Goal: Find specific page/section: Find specific page/section

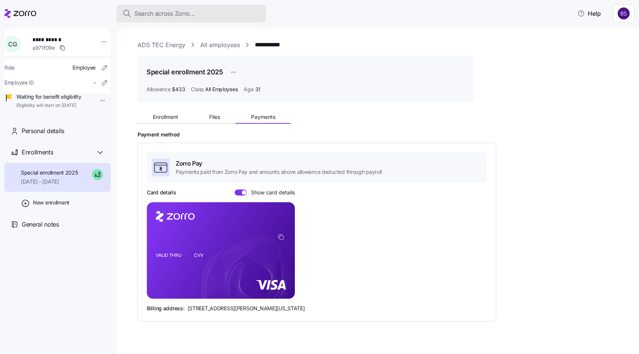
click at [183, 14] on span "Search across Zorro..." at bounding box center [165, 13] width 61 height 9
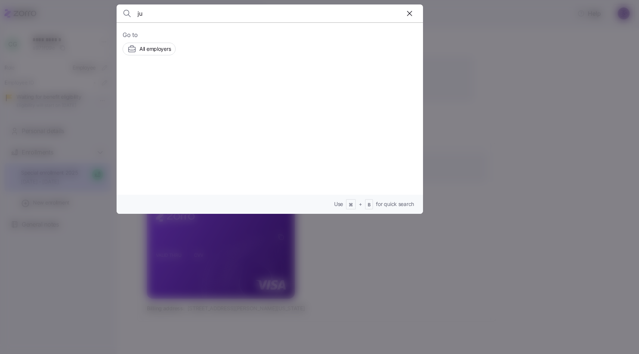
type input "j"
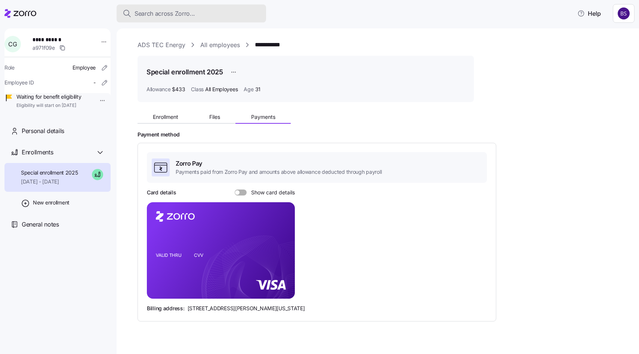
click at [152, 10] on span "Search across Zorro..." at bounding box center [165, 13] width 61 height 9
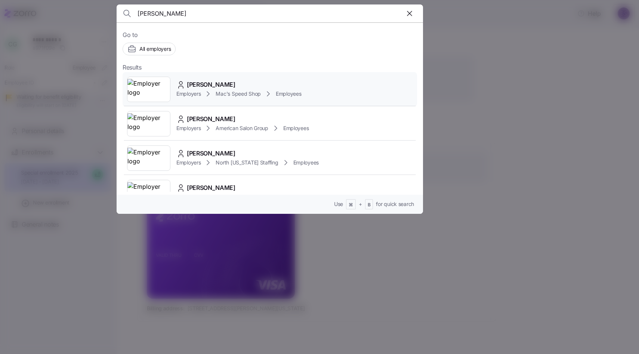
type input "[PERSON_NAME]"
click at [208, 85] on span "[PERSON_NAME]" at bounding box center [211, 84] width 49 height 9
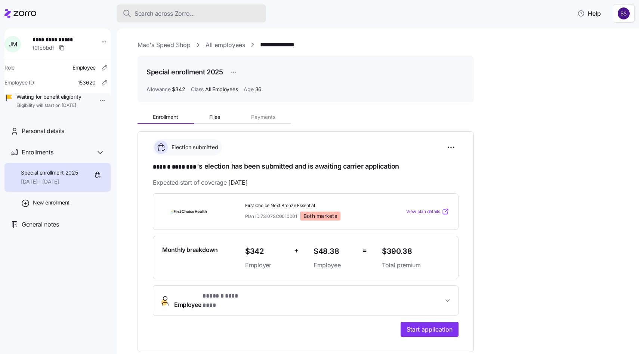
click at [177, 11] on span "Search across Zorro..." at bounding box center [165, 13] width 61 height 9
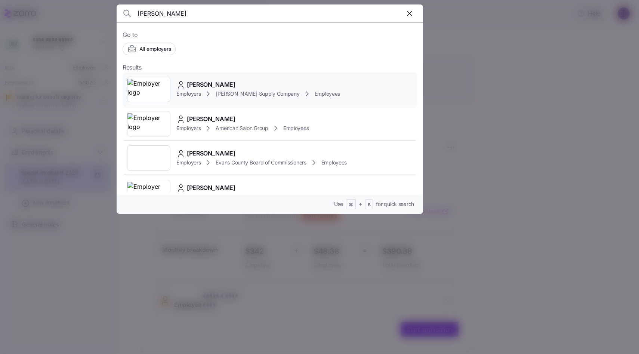
type input "[PERSON_NAME]"
click at [214, 84] on span "[PERSON_NAME]" at bounding box center [211, 84] width 49 height 9
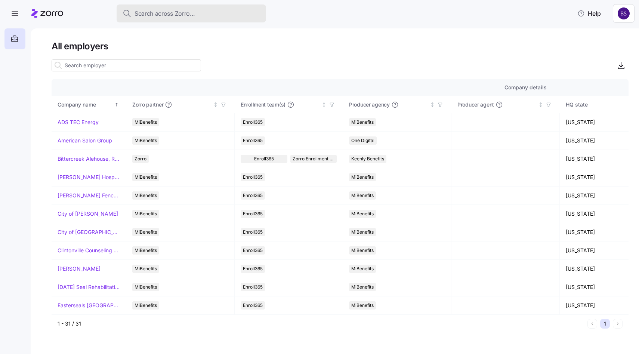
click at [171, 18] on button "Search across Zorro..." at bounding box center [191, 13] width 149 height 18
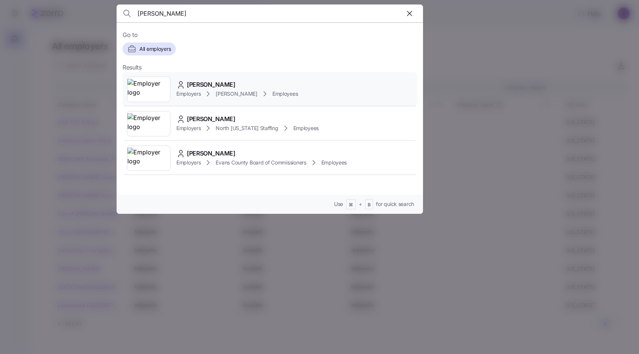
type input "nancy c"
click at [201, 84] on span "Nancy C Garcia" at bounding box center [211, 84] width 49 height 9
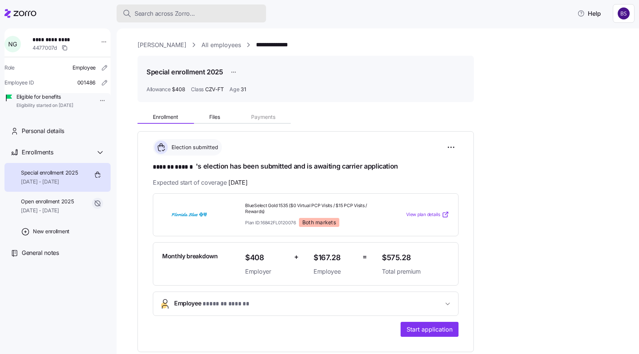
click at [186, 17] on span "Search across Zorro..." at bounding box center [165, 13] width 61 height 9
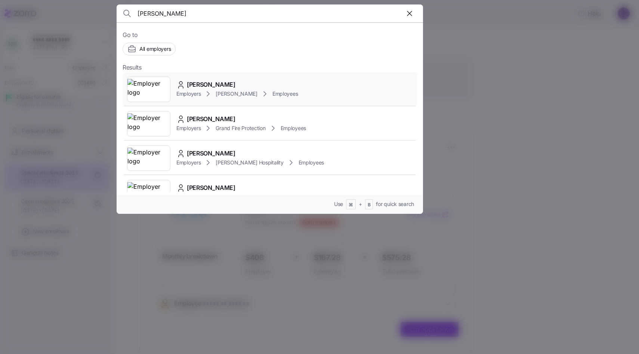
type input "owen wall"
click at [199, 88] on span "Owen Wall" at bounding box center [211, 84] width 49 height 9
